Goal: Task Accomplishment & Management: Use online tool/utility

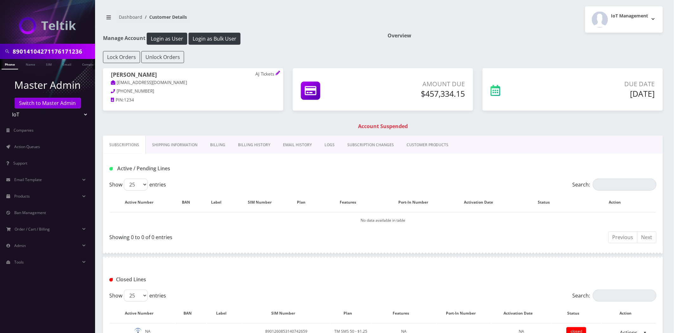
scroll to position [0, 3]
click at [50, 55] on input "89014104271176171236" at bounding box center [53, 51] width 81 height 12
click at [65, 49] on input "89010303300113571823" at bounding box center [53, 51] width 81 height 12
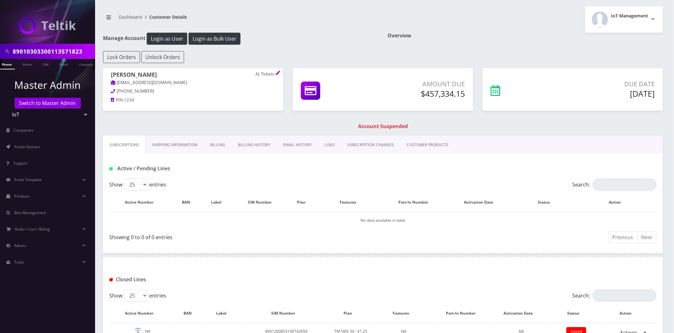
click at [65, 50] on input "89010303300113571823" at bounding box center [53, 51] width 81 height 12
click at [66, 50] on input "89010303300113571823" at bounding box center [53, 51] width 81 height 12
type input "89010303300113571823"
click at [49, 64] on link "SIM" at bounding box center [46, 64] width 12 height 10
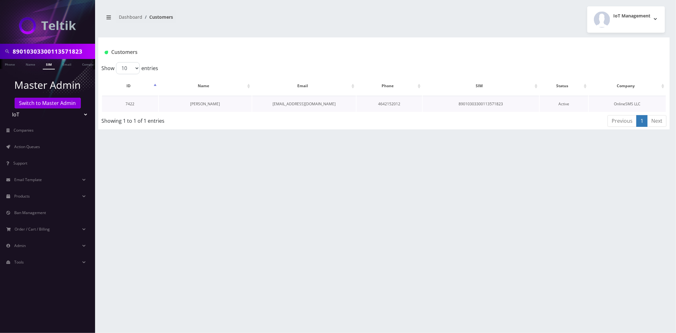
click at [211, 103] on link "Gerardo Rodriguez" at bounding box center [205, 103] width 30 height 5
click at [214, 103] on link "Gerardo Rodriguez" at bounding box center [205, 103] width 30 height 5
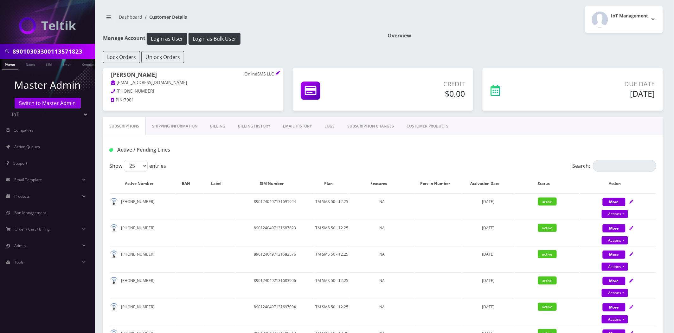
click at [254, 125] on link "Billing History" at bounding box center [254, 126] width 45 height 18
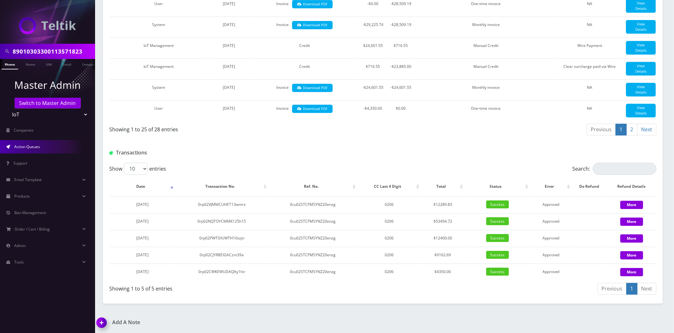
scroll to position [0, 3]
click at [32, 148] on span "Action Queues" at bounding box center [27, 146] width 26 height 5
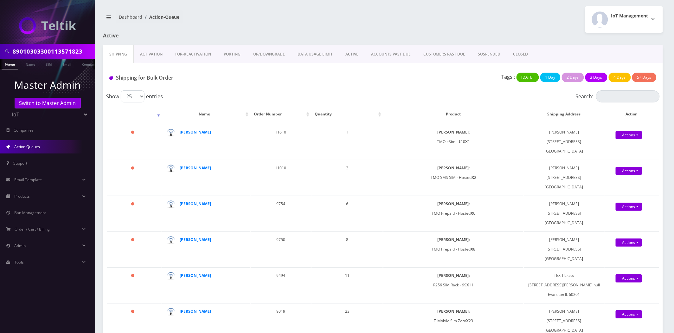
click at [155, 67] on div "Shipping for Bulk Order Tags : Today 1 Day 2 Days 3 Days 4 Days 5+ Days" at bounding box center [383, 76] width 560 height 27
click at [152, 57] on link "Activation" at bounding box center [151, 54] width 35 height 18
